Goal: Information Seeking & Learning: Learn about a topic

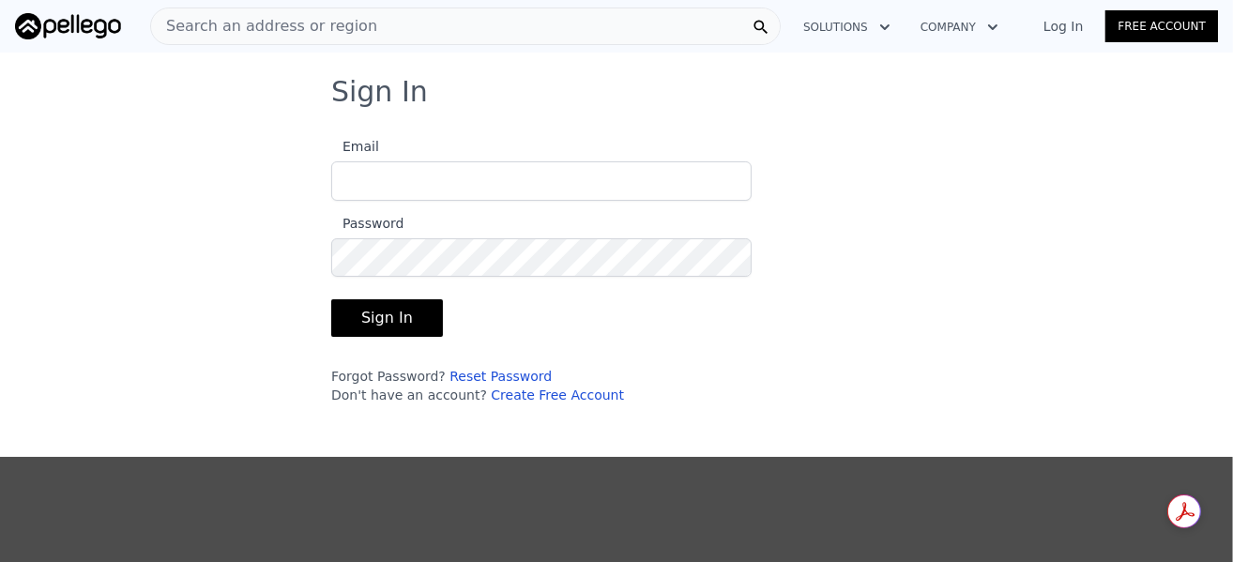
type input "[EMAIL_ADDRESS][DOMAIN_NAME]"
click at [363, 312] on button "Sign In" at bounding box center [387, 318] width 112 height 38
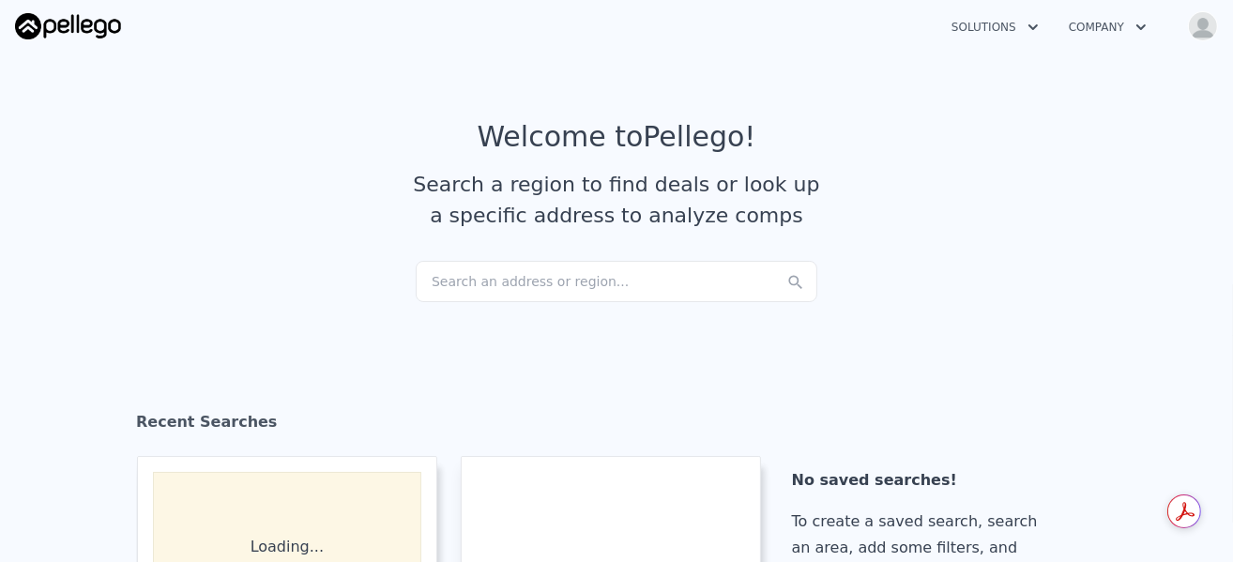
checkbox input "true"
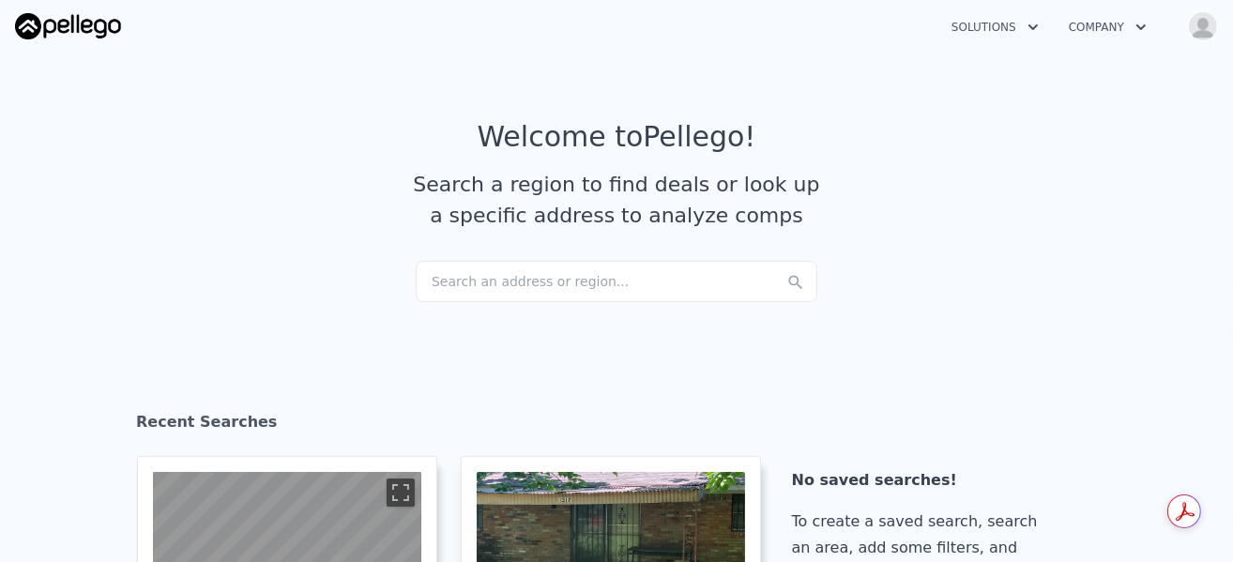
drag, startPoint x: 450, startPoint y: 280, endPoint x: 328, endPoint y: 232, distance: 131.0
click at [286, 206] on article "Welcome to Pellego ! Search a region to find deals or look up a specific addres…" at bounding box center [616, 190] width 1201 height 141
drag, startPoint x: 427, startPoint y: 274, endPoint x: 909, endPoint y: 280, distance: 482.3
click at [909, 280] on section "Welcome to Pellego ! Search a region to find deals or look up a specific addres…" at bounding box center [616, 190] width 1233 height 291
click at [427, 282] on div "Search an address or region..." at bounding box center [617, 281] width 402 height 41
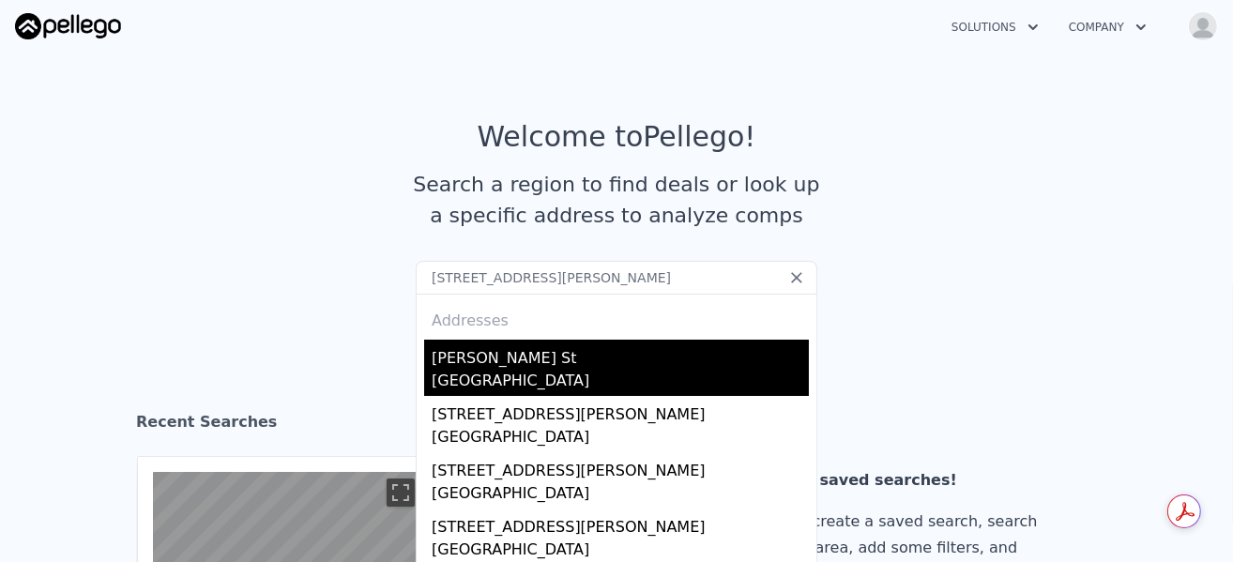
type input "[STREET_ADDRESS][PERSON_NAME]"
click at [455, 375] on div "[GEOGRAPHIC_DATA]" at bounding box center [620, 383] width 377 height 26
